Goal: Communication & Community: Answer question/provide support

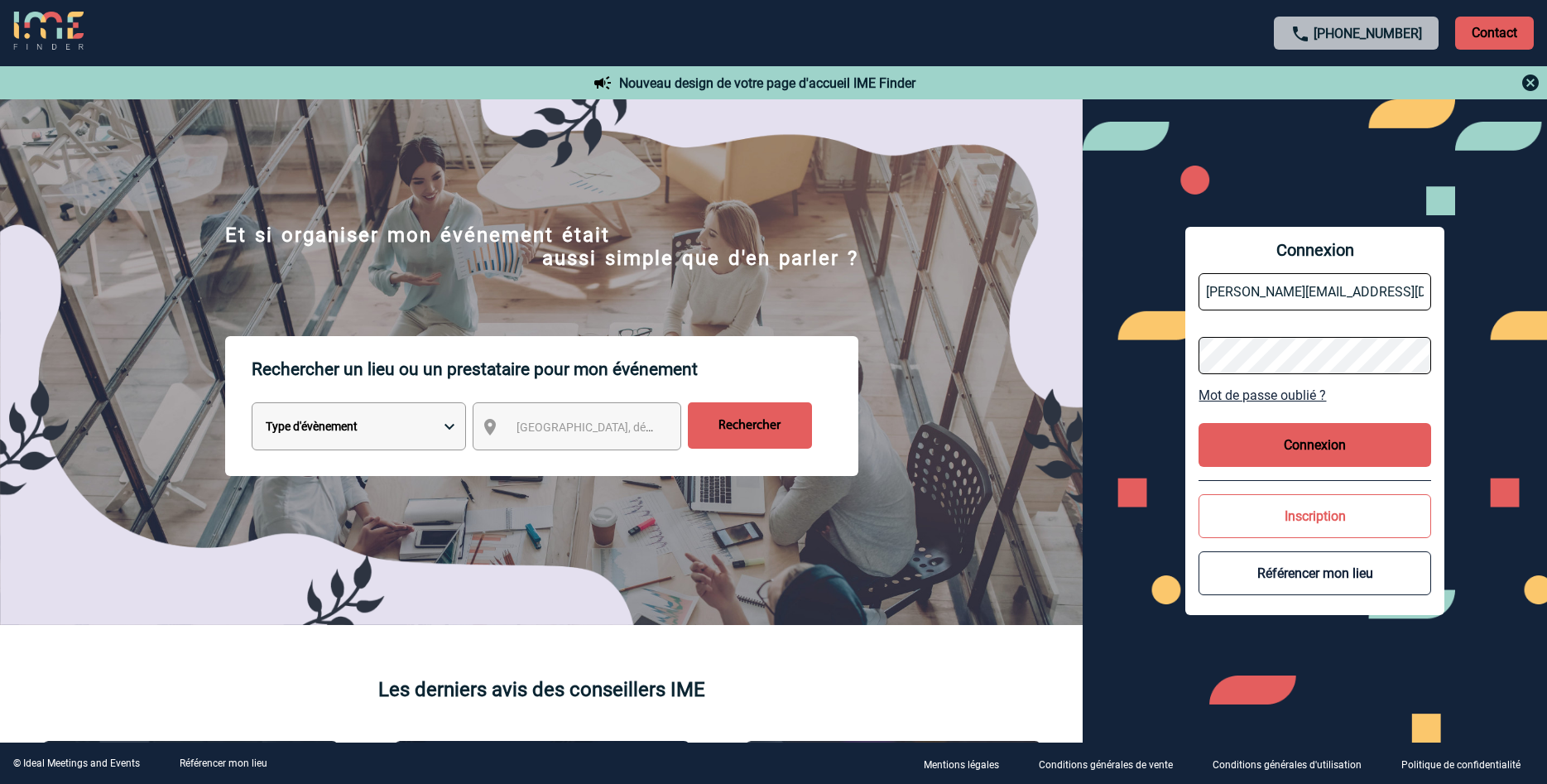
click at [1309, 453] on button "Connexion" at bounding box center [1315, 445] width 231 height 43
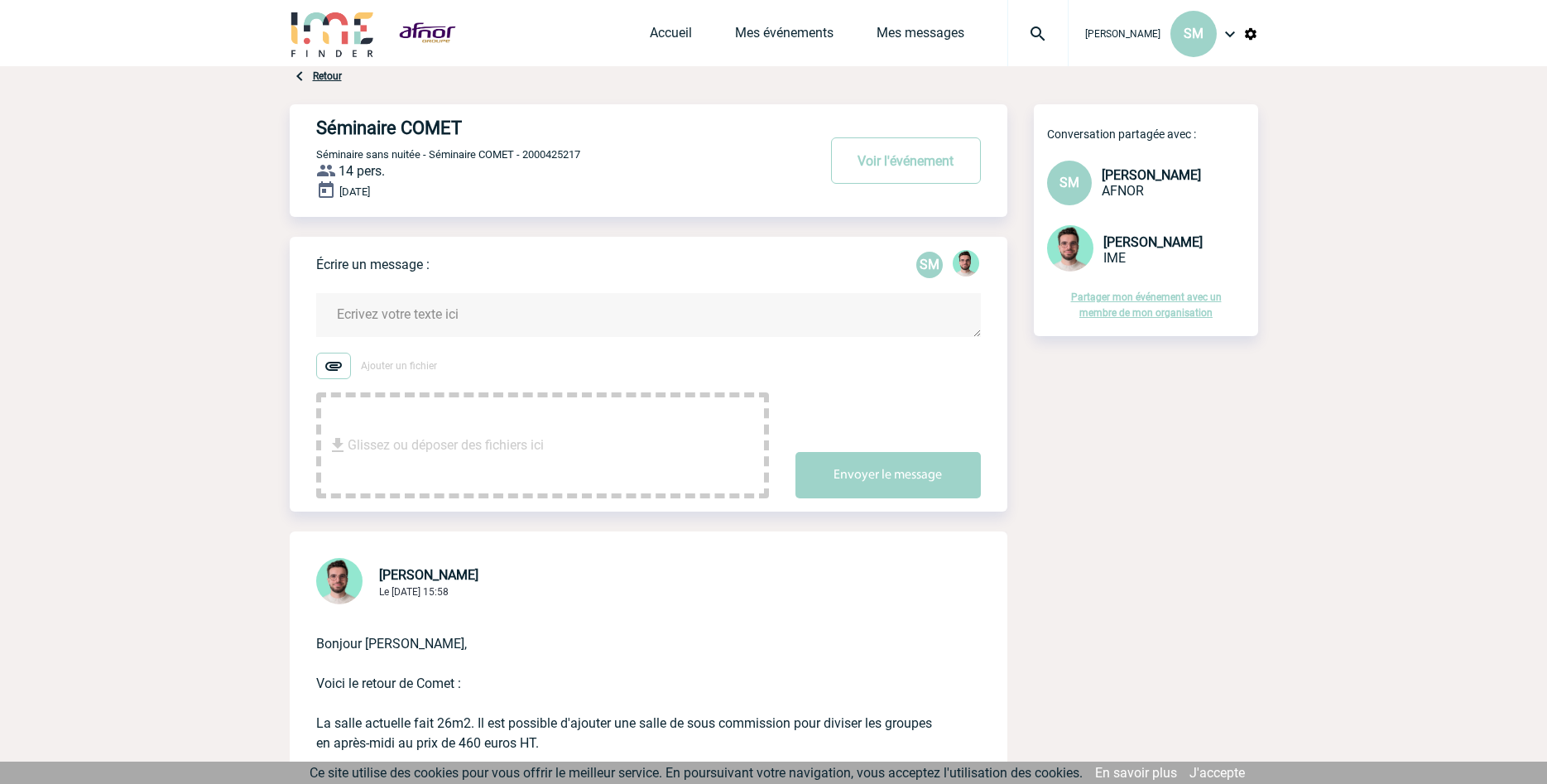
click at [479, 427] on span "Glissez ou déposer des fichiers ici" at bounding box center [445, 446] width 196 height 83
click at [405, 325] on textarea at bounding box center [648, 314] width 665 height 43
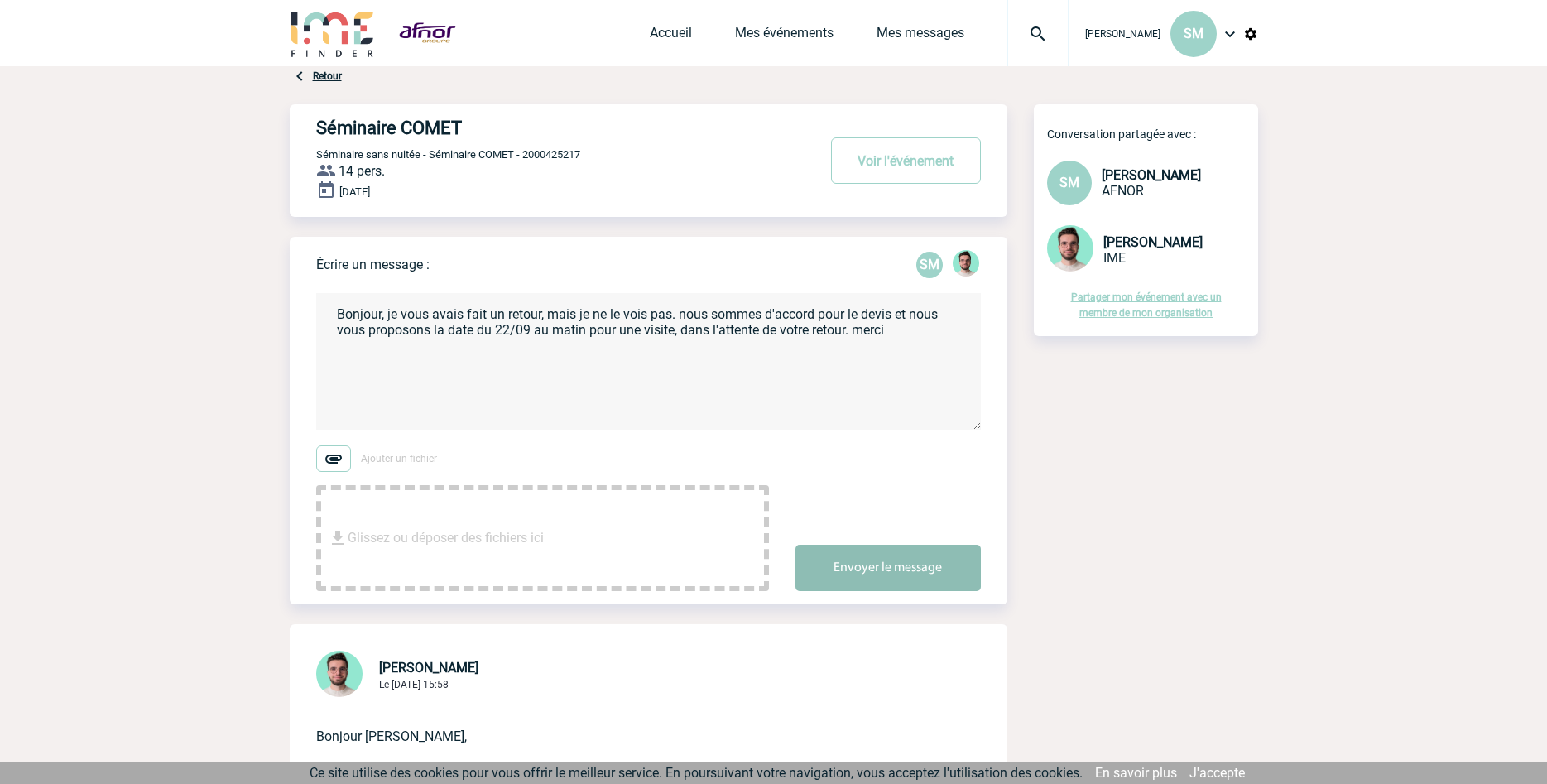
type textarea "Bonjour, je vous avais fait un retour, mais je ne le vois pas. nous sommes d'ac…"
click at [885, 562] on button "Envoyer le message" at bounding box center [888, 568] width 185 height 46
